Goal: Task Accomplishment & Management: Complete application form

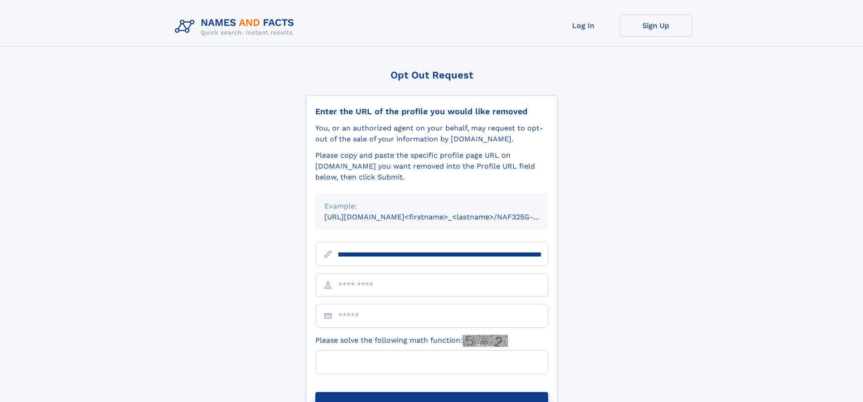
scroll to position [0, 108]
type input "**********"
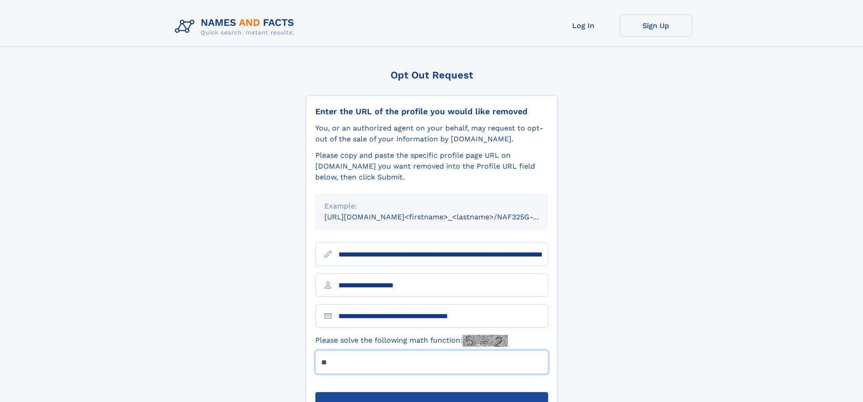
type input "**"
click at [431, 392] on button "Submit Opt Out Request" at bounding box center [431, 406] width 233 height 29
